Goal: Task Accomplishment & Management: Use online tool/utility

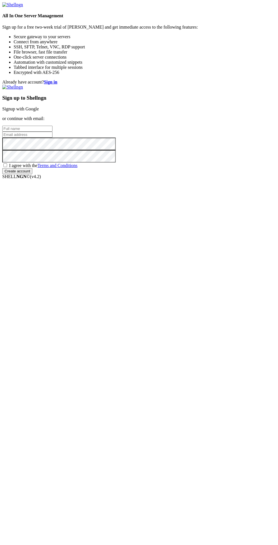
click at [153, 174] on div "Sign up to Shellngn Signup with Google or continue with email: I agree with the…" at bounding box center [138, 130] width 273 height 90
click at [39, 111] on link "Signup with Google" at bounding box center [20, 109] width 37 height 5
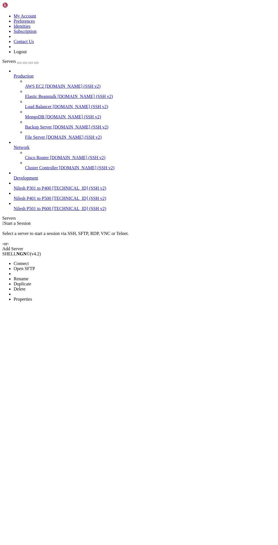
click at [24, 261] on span "Connect" at bounding box center [21, 263] width 15 height 5
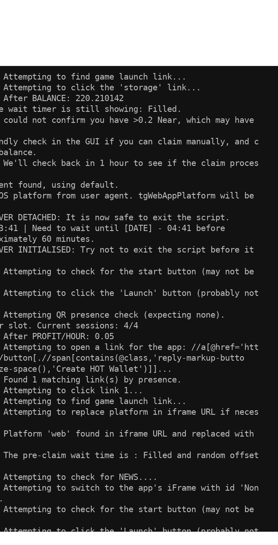
scroll to position [22276, 0]
